Goal: Communication & Community: Ask a question

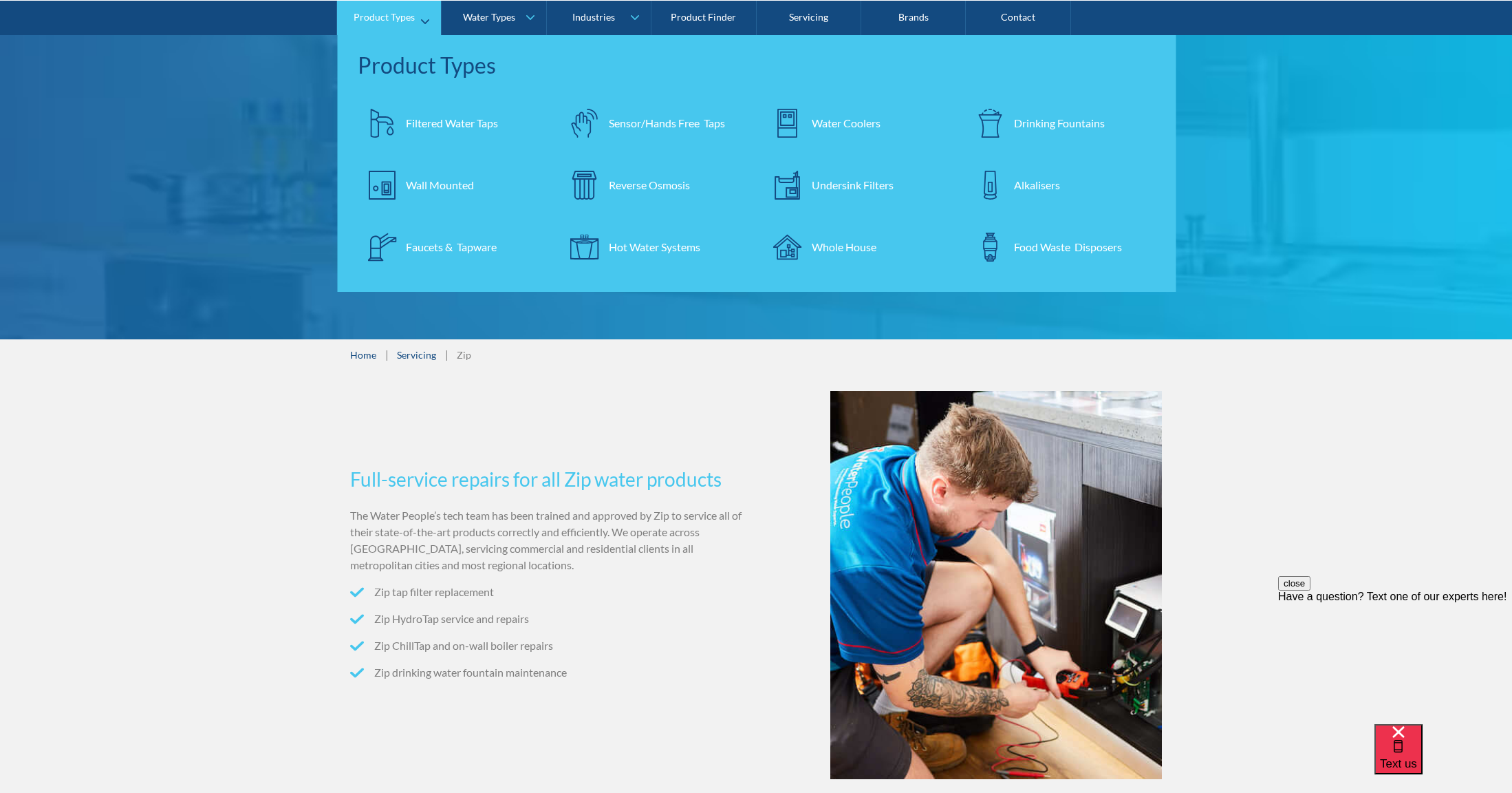
scroll to position [131, 0]
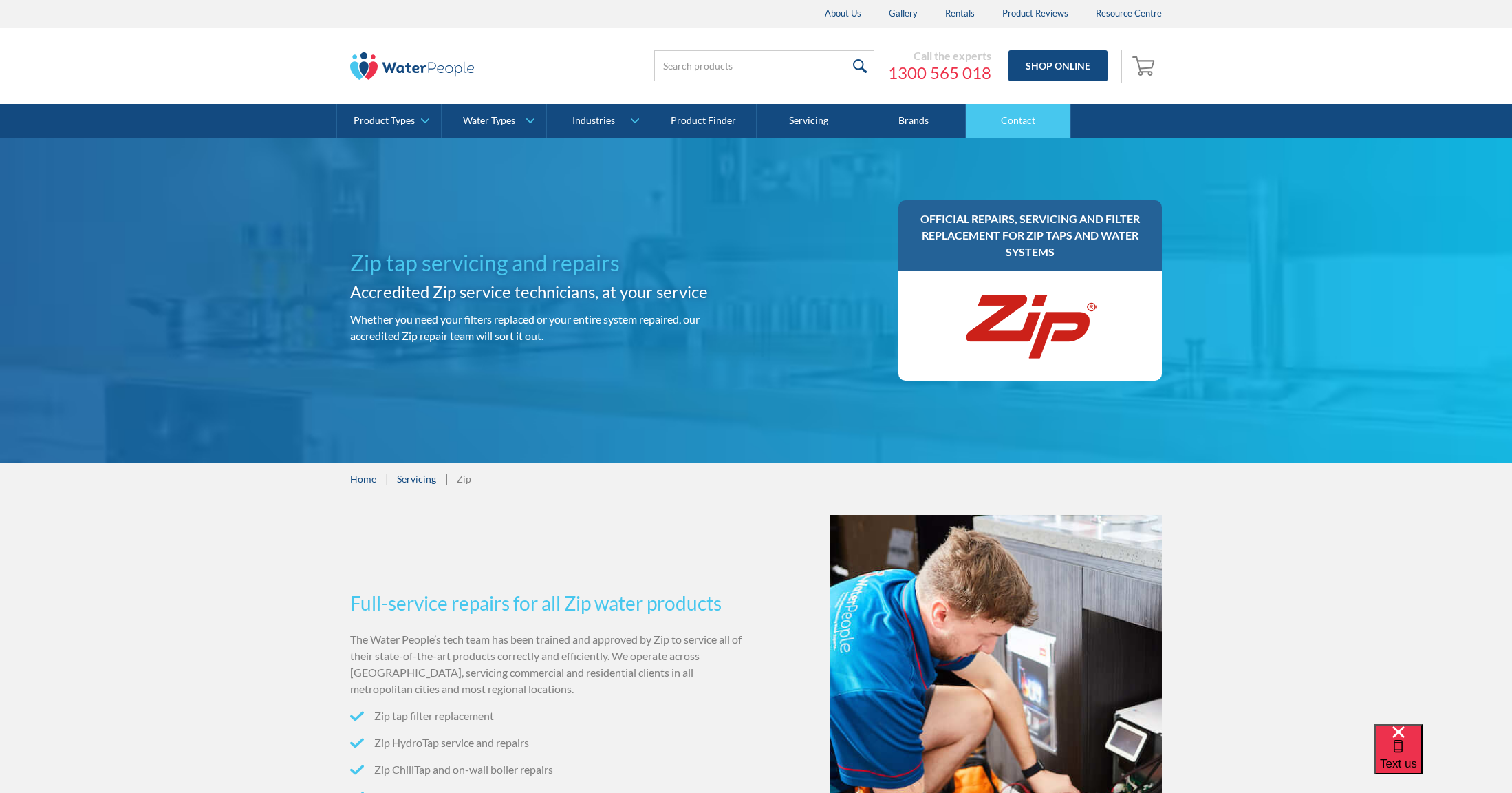
click at [1021, 118] on link "Contact" at bounding box center [1018, 121] width 104 height 34
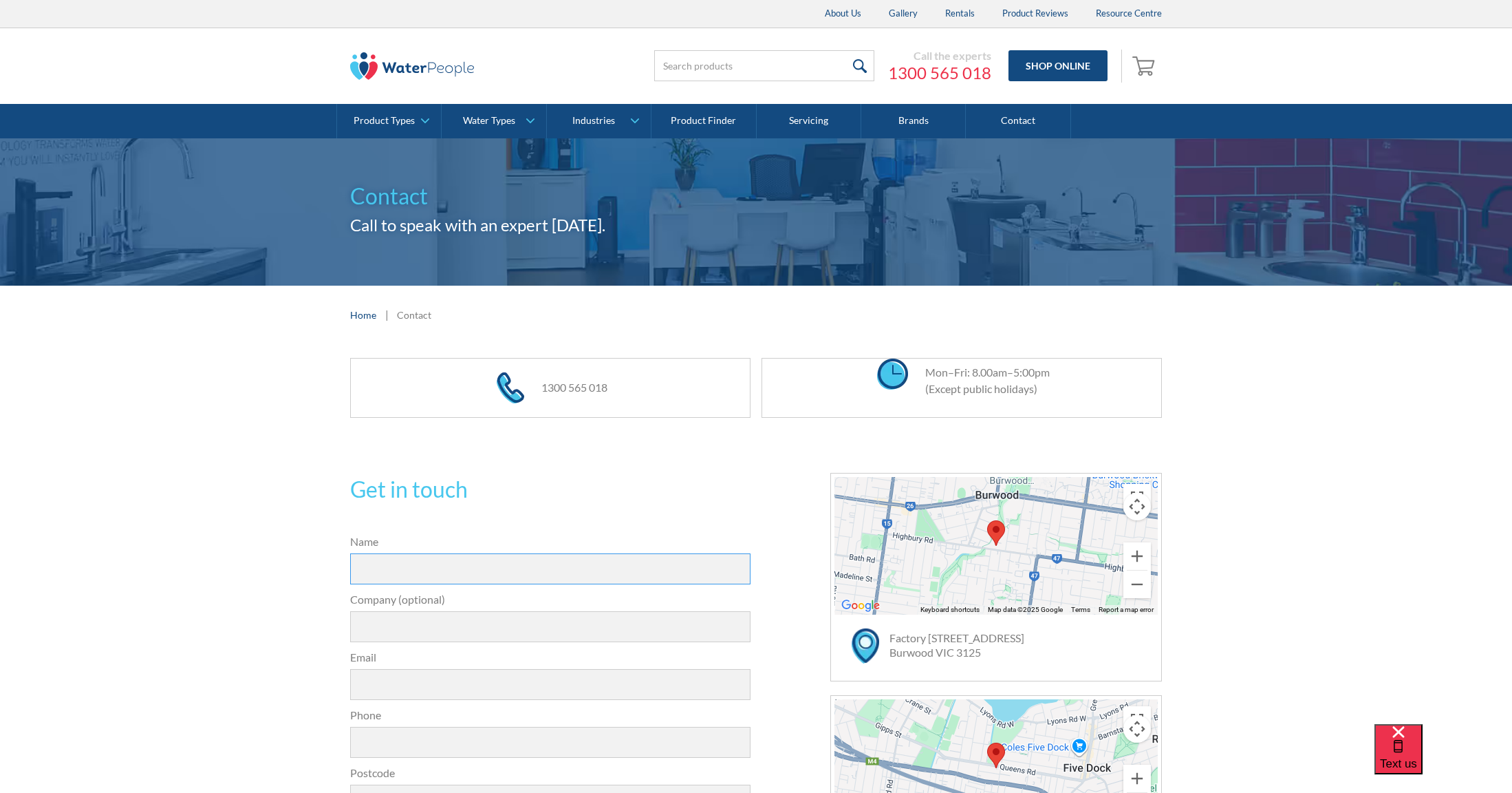
click at [626, 565] on input "Name" at bounding box center [550, 569] width 400 height 31
type input "Brett Straatemeier"
type input "brett.straat@gmail.com"
type input "0400680328"
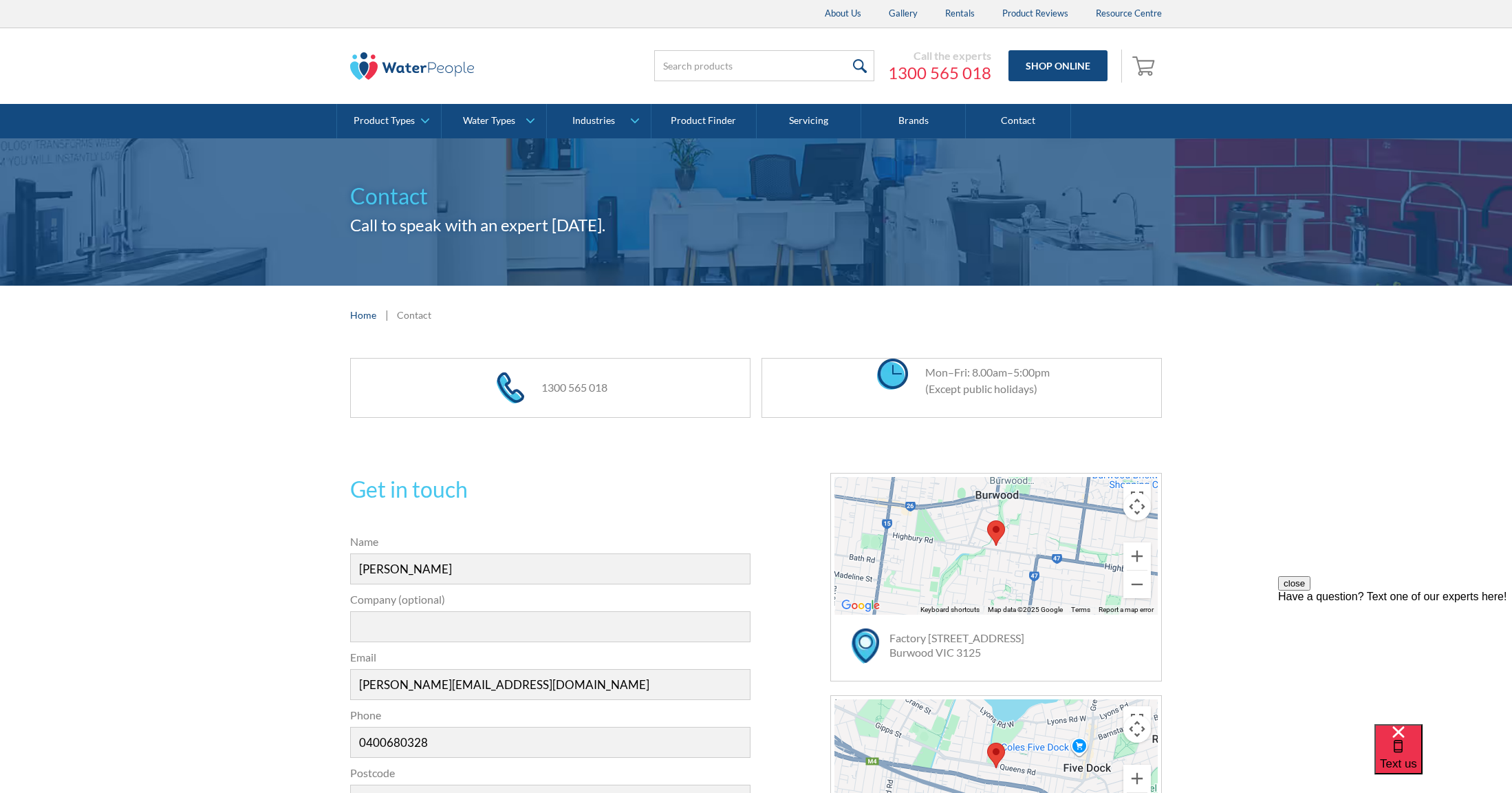
type input "2096"
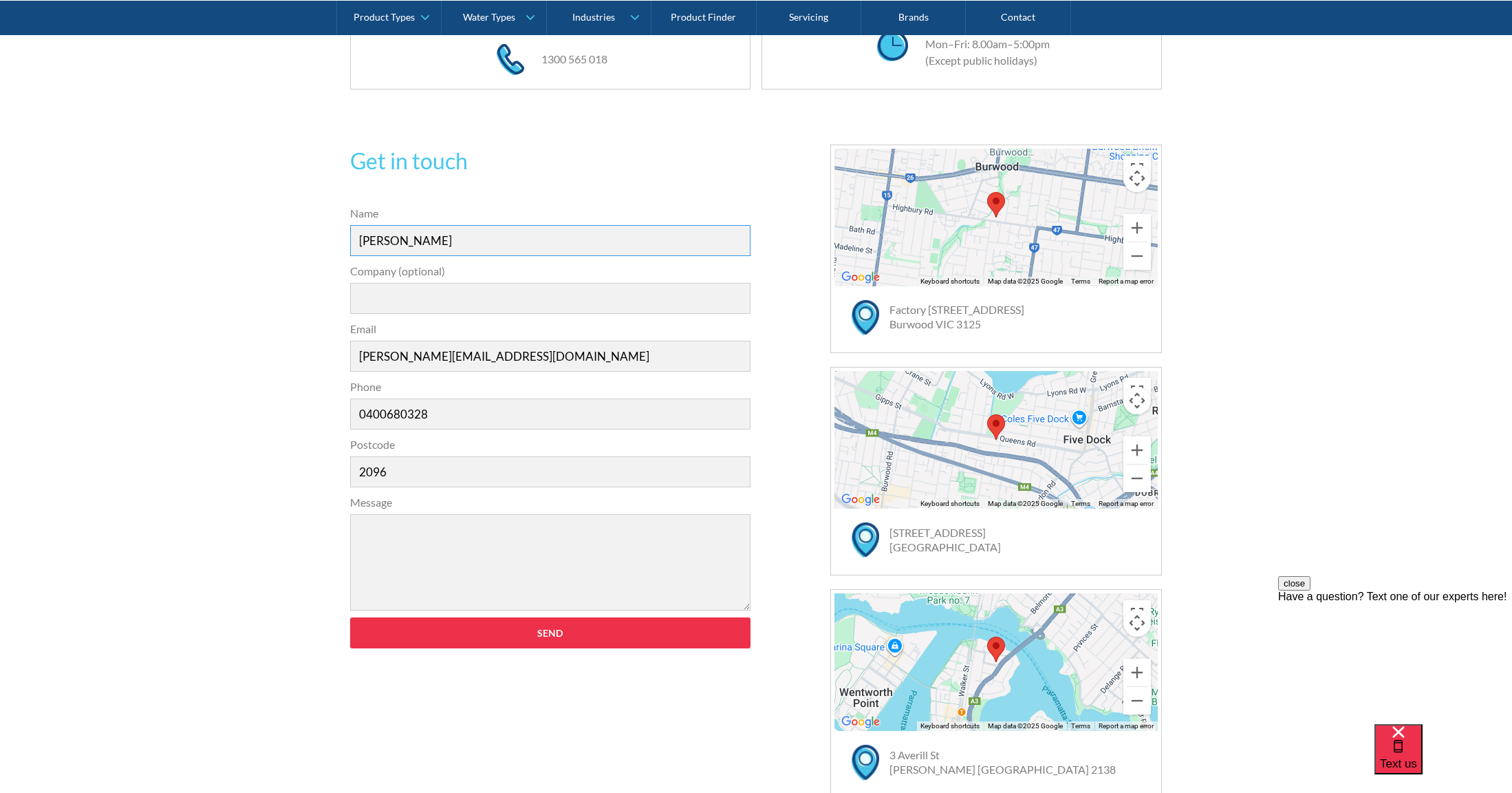
scroll to position [364, 0]
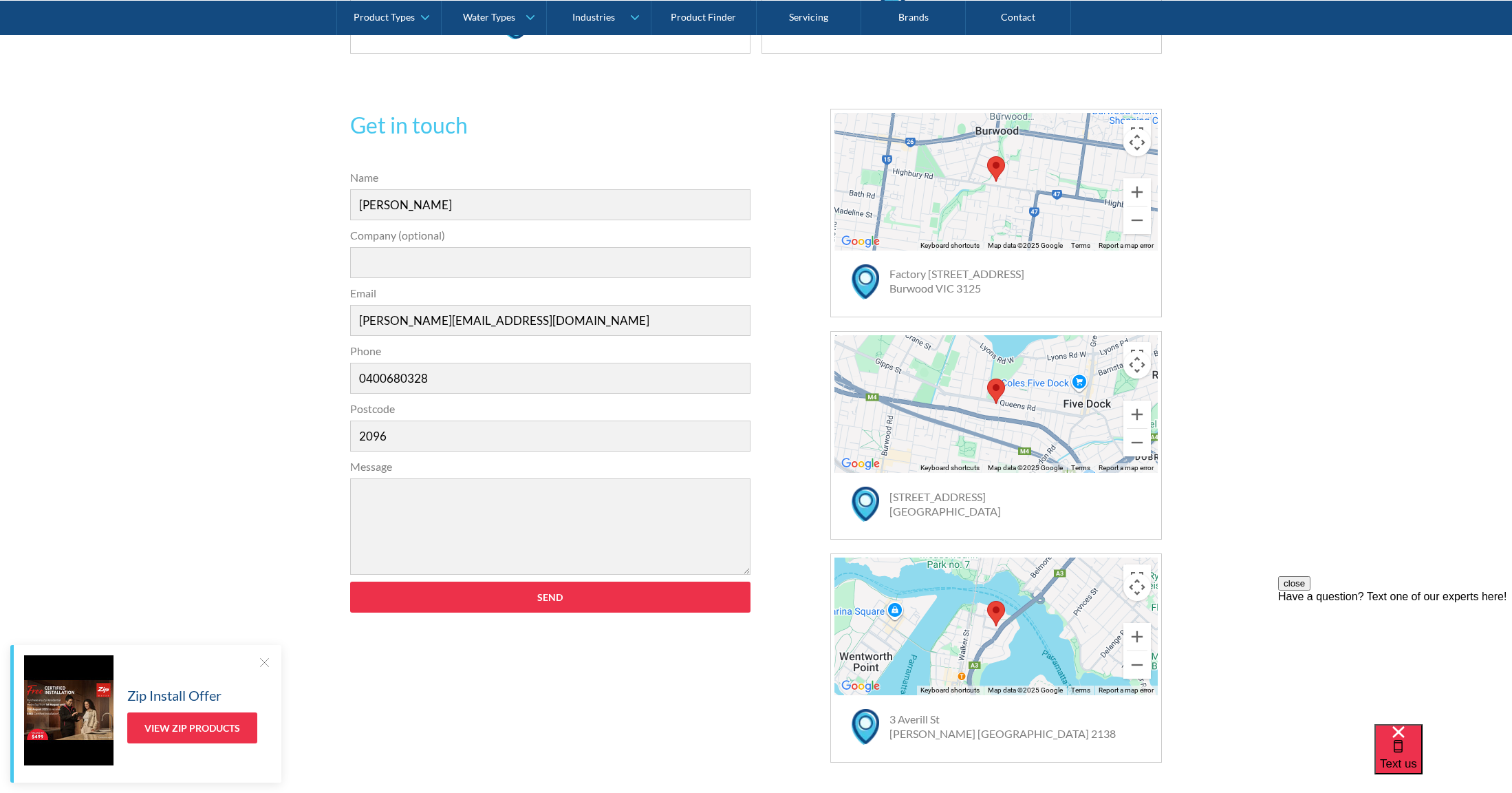
click at [488, 470] on label "Message" at bounding box center [550, 466] width 400 height 16
click at [488, 478] on textarea "Message" at bounding box center [550, 526] width 400 height 96
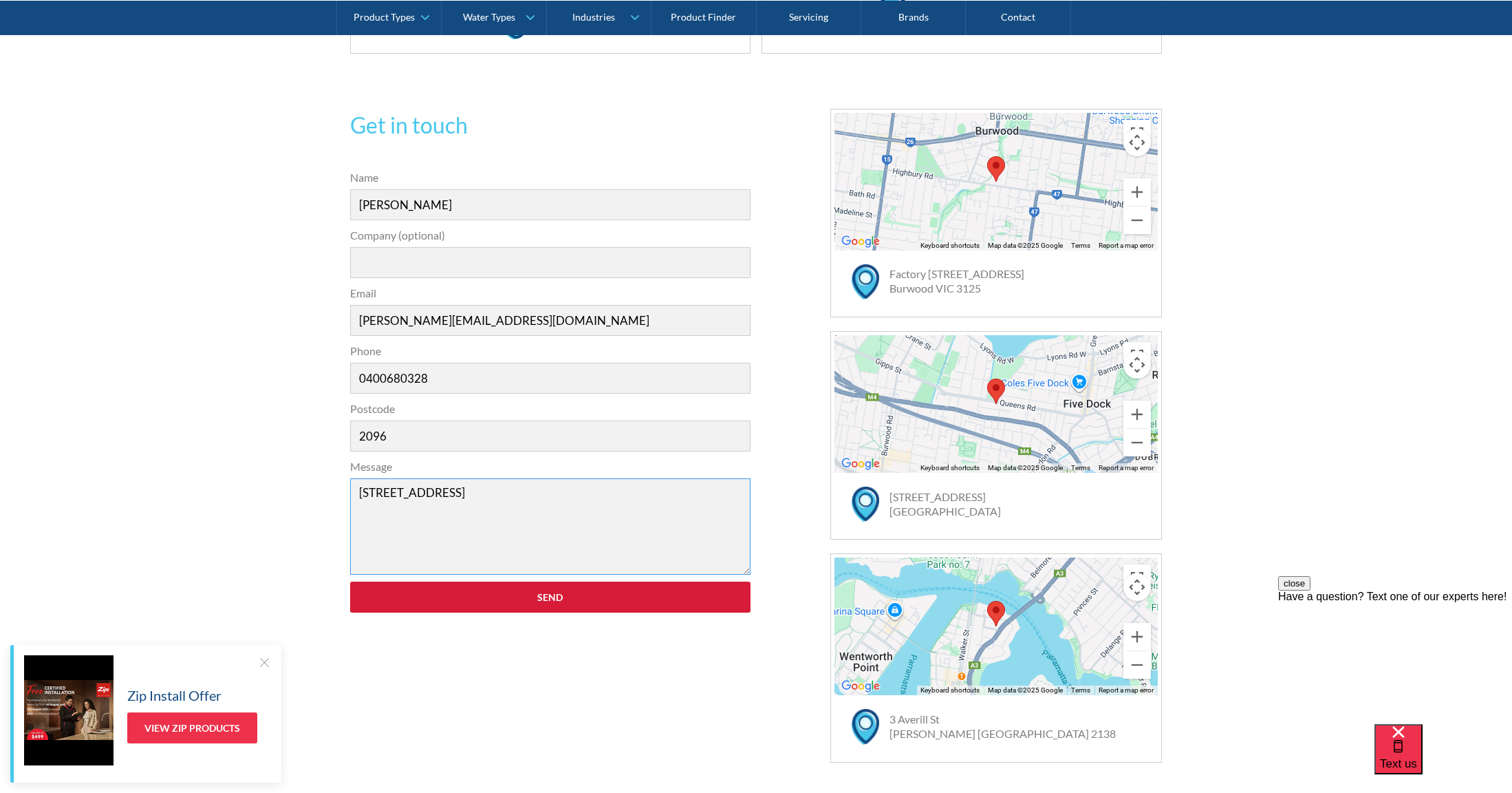
type textarea "8 Farnell Street Curl Curl"
click at [483, 602] on input "Send" at bounding box center [550, 597] width 400 height 31
